Goal: Transaction & Acquisition: Purchase product/service

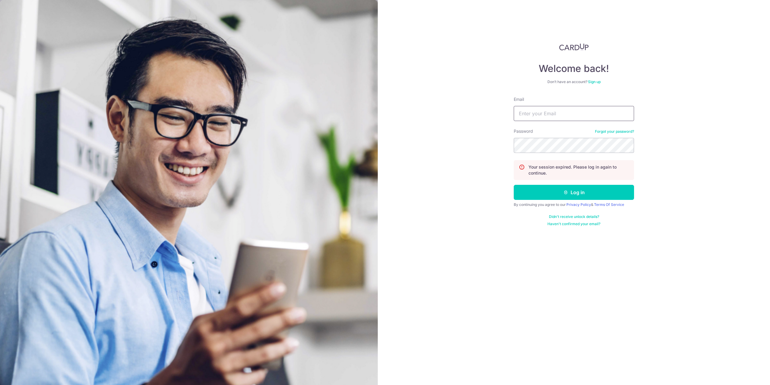
click at [526, 118] on input "Email" at bounding box center [574, 113] width 120 height 15
type input "limwenyu@hotmail.com"
click at [558, 196] on button "Log in" at bounding box center [574, 192] width 120 height 15
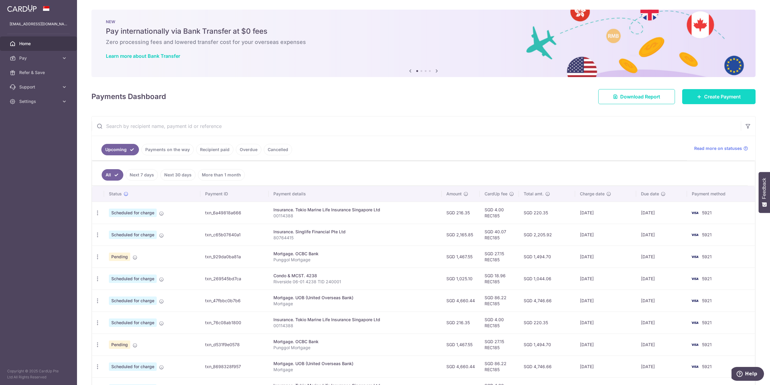
click at [713, 96] on span "Create Payment" at bounding box center [722, 96] width 37 height 7
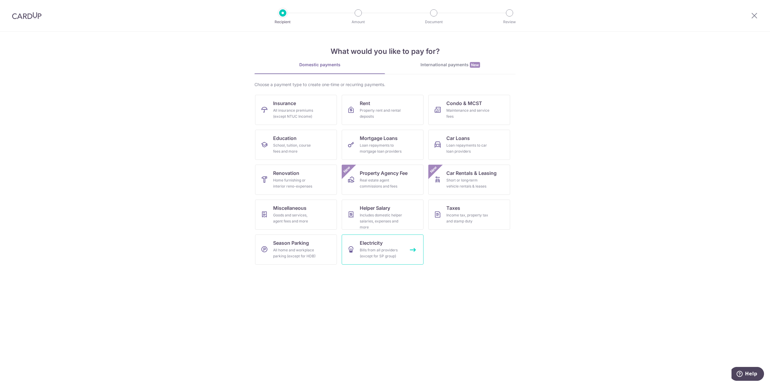
click at [369, 251] on div "Bills from all providers (except for SP group)" at bounding box center [381, 253] width 43 height 12
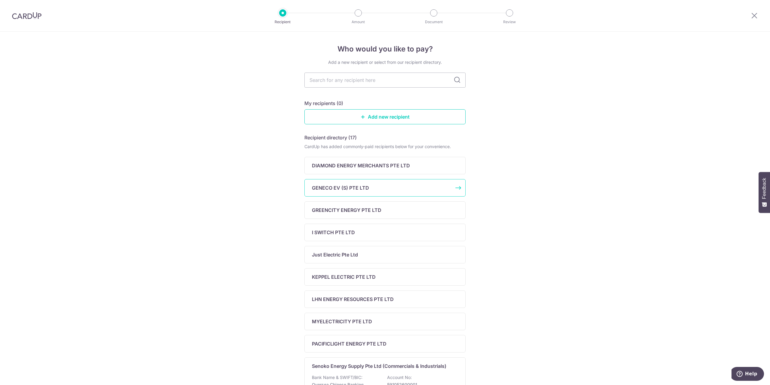
click at [328, 188] on p "GENECO EV (S) PTE LTD" at bounding box center [340, 187] width 57 height 7
click at [333, 77] on input "text" at bounding box center [385, 80] width 161 height 15
type input "Geneco"
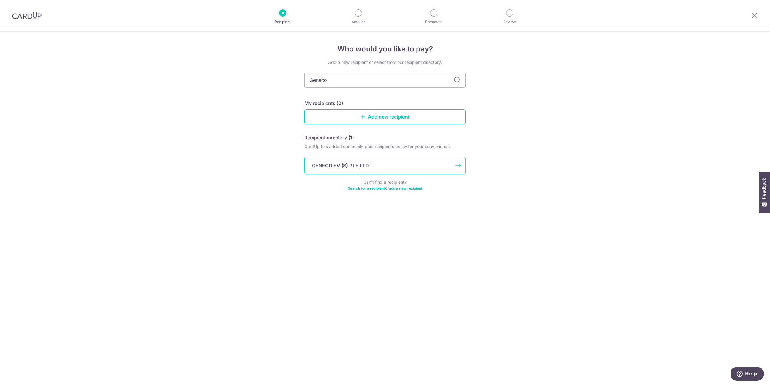
click at [363, 164] on p "GENECO EV (S) PTE LTD" at bounding box center [340, 165] width 57 height 7
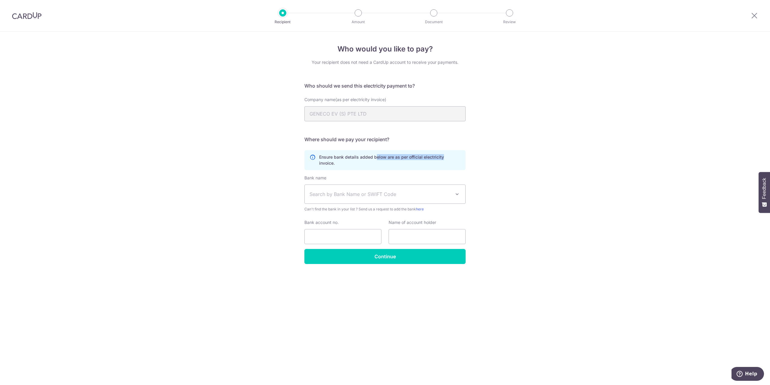
drag, startPoint x: 376, startPoint y: 154, endPoint x: 460, endPoint y: 157, distance: 84.0
click at [460, 157] on p "Ensure bank details added below are as per official electricity invoice." at bounding box center [389, 160] width 141 height 12
click at [416, 166] on div "Ensure bank details added below are as per official electricity invoice." at bounding box center [385, 160] width 161 height 20
click at [421, 197] on span "Search by Bank Name or SWIFT Code" at bounding box center [380, 193] width 141 height 7
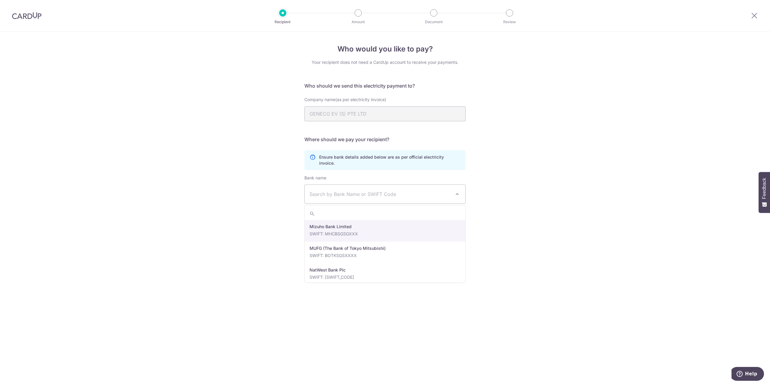
scroll to position [1204, 0]
click at [234, 224] on div "Who would you like to pay? Your recipient does not need a CardUp account to rec…" at bounding box center [385, 208] width 770 height 353
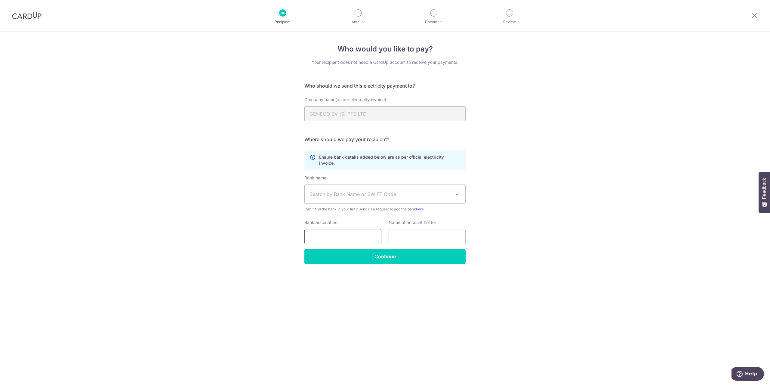
click at [342, 237] on input "Bank account no." at bounding box center [343, 236] width 77 height 15
drag, startPoint x: 228, startPoint y: 170, endPoint x: 225, endPoint y: 168, distance: 3.1
click at [228, 170] on div "Who would you like to pay? Your recipient does not need a CardUp account to rec…" at bounding box center [385, 208] width 770 height 353
click at [433, 191] on span "Search by Bank Name or SWIFT Code" at bounding box center [380, 193] width 141 height 7
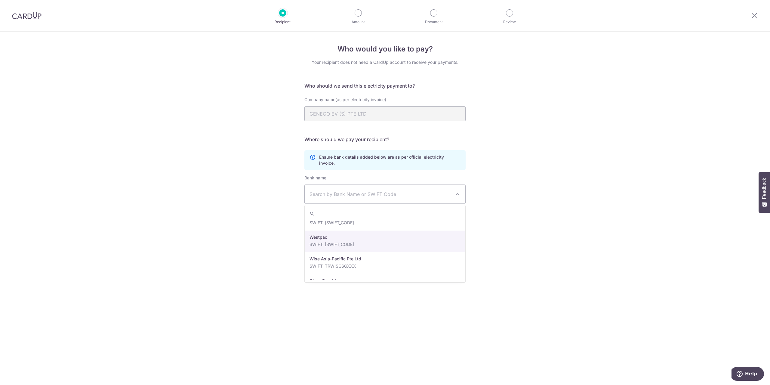
scroll to position [1370, 0]
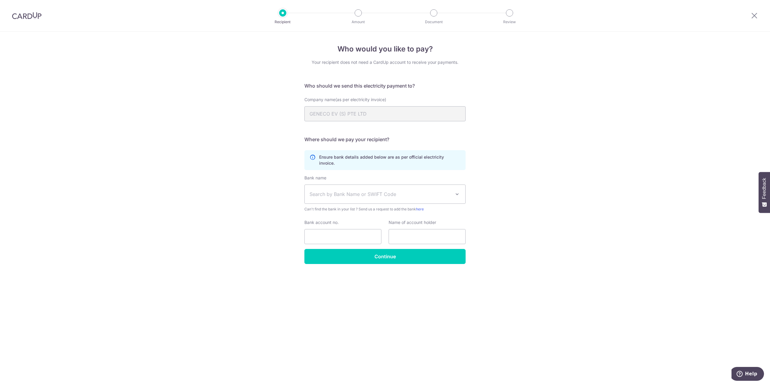
click at [357, 194] on span "Search by Bank Name or SWIFT Code" at bounding box center [380, 193] width 141 height 7
click at [333, 190] on span "Search by Bank Name or SWIFT Code" at bounding box center [385, 194] width 161 height 19
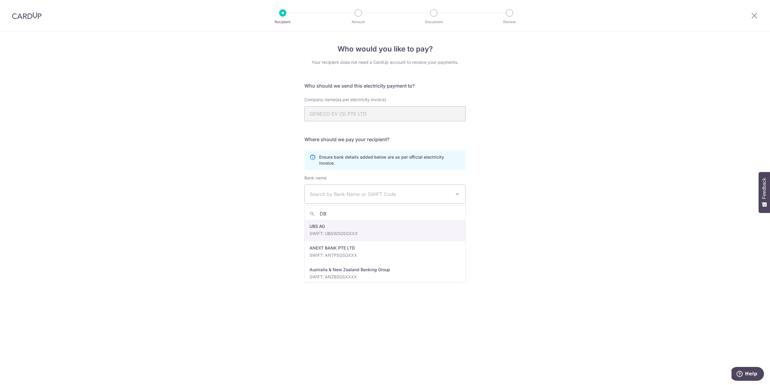
type input "DBS"
click at [332, 230] on input "Bank account no." at bounding box center [343, 236] width 77 height 15
click at [423, 229] on input "text" at bounding box center [427, 236] width 77 height 15
click at [572, 207] on div "Who would you like to pay? Your recipient does not need a CardUp account to rec…" at bounding box center [385, 208] width 770 height 353
click at [314, 226] on div "Bank account no." at bounding box center [343, 231] width 77 height 25
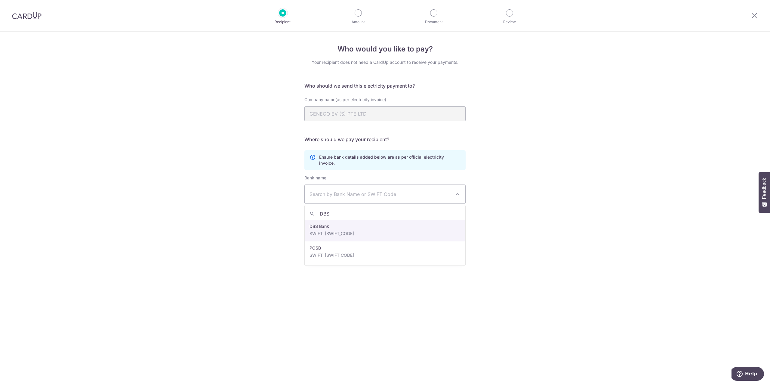
select select "6"
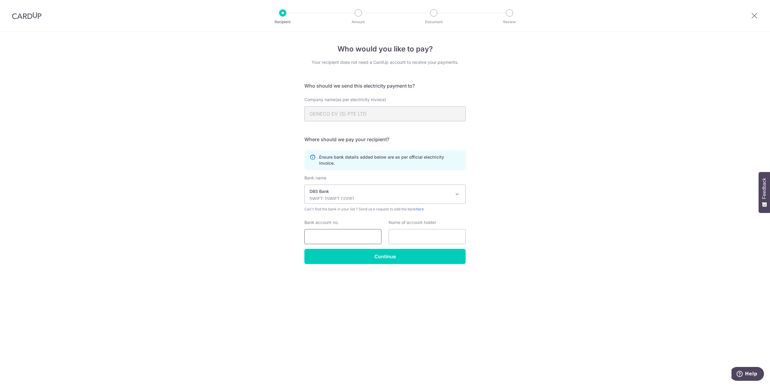
click at [340, 234] on input "Bank account no." at bounding box center [343, 236] width 77 height 15
click at [333, 235] on input "Bank account no." at bounding box center [343, 236] width 77 height 15
paste input "0 0 3 9 0 0 9 3 5 6"
click at [370, 235] on input "0 0 3 9 0 0 9 3 5 6" at bounding box center [343, 236] width 77 height 15
click at [351, 235] on input "0 0 3 9 0 0 9 3 5 6" at bounding box center [343, 236] width 77 height 15
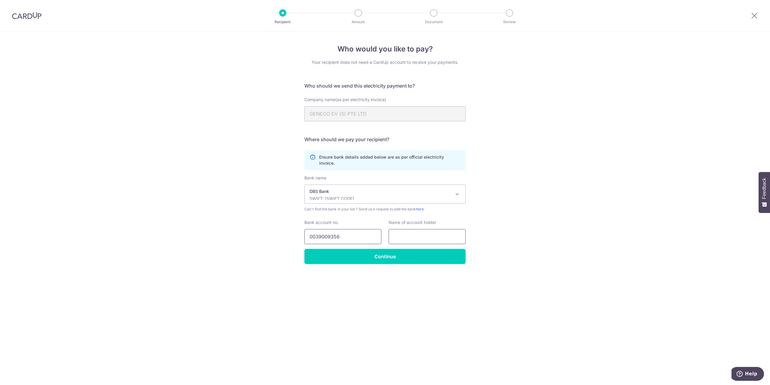
type input "0039009356"
click at [402, 234] on input "text" at bounding box center [427, 236] width 77 height 15
type input "Geneco"
click at [117, 175] on div "Who would you like to pay? Your recipient does not need a CardUp account to rec…" at bounding box center [385, 208] width 770 height 353
drag, startPoint x: 394, startPoint y: 255, endPoint x: 387, endPoint y: 252, distance: 7.4
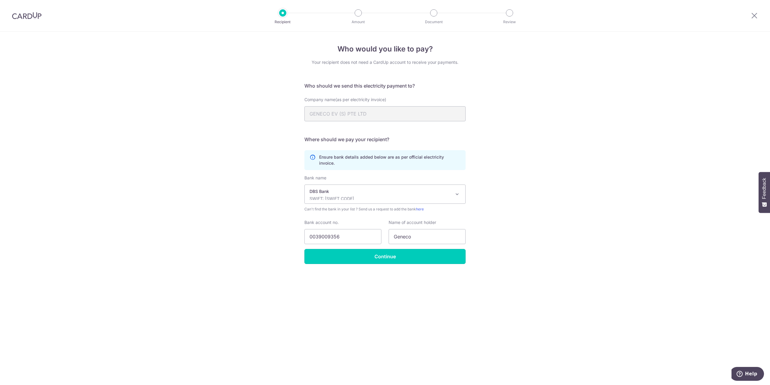
click at [394, 255] on input "Continue" at bounding box center [385, 256] width 161 height 15
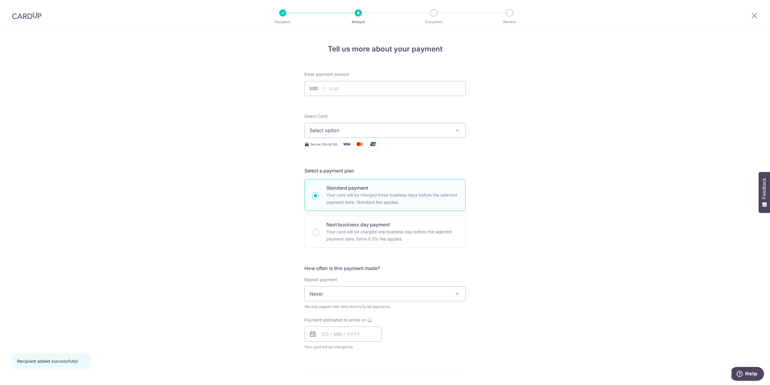
click at [24, 17] on img at bounding box center [26, 15] width 29 height 7
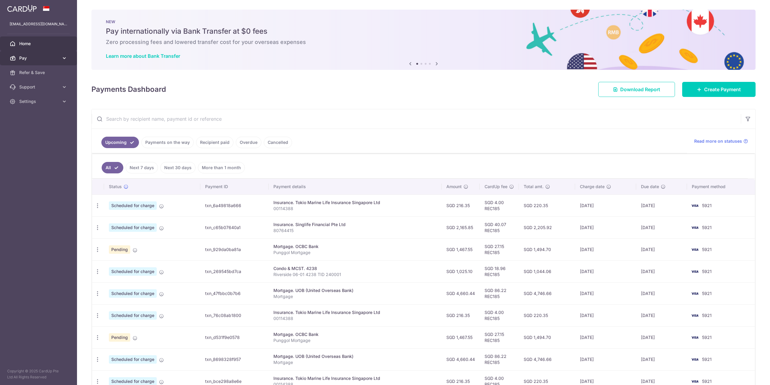
click at [17, 60] on link "Pay" at bounding box center [38, 58] width 77 height 14
click at [27, 176] on aside "[EMAIL_ADDRESS][DOMAIN_NAME] Home Pay Payments Recipients Cards Refer & Save Su…" at bounding box center [38, 192] width 77 height 385
click at [25, 138] on span "Support" at bounding box center [39, 138] width 40 height 6
click at [17, 151] on link "FAQ" at bounding box center [38, 152] width 77 height 14
